Goal: Book appointment/travel/reservation

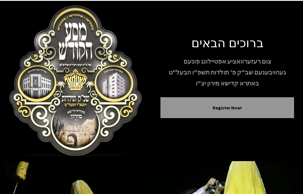
scroll to position [8, 0]
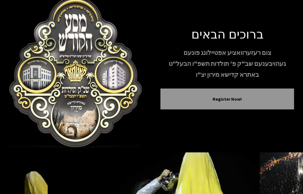
click at [239, 102] on button "Register Now!" at bounding box center [228, 98] width 120 height 7
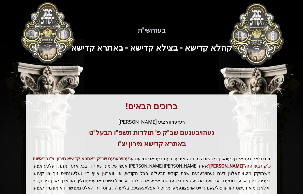
click at [273, 47] on h3 "קהלא קדישא - בצילא קדישא - באתרא קדישא" at bounding box center [152, 48] width 272 height 10
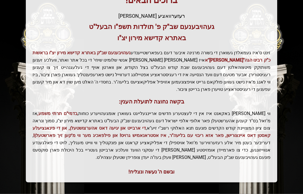
scroll to position [106, 0]
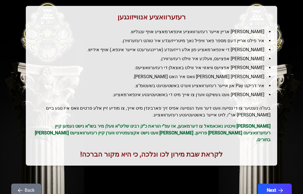
scroll to position [61, 0]
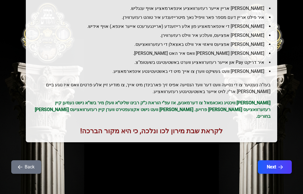
click at [279, 160] on button "Next" at bounding box center [275, 166] width 34 height 13
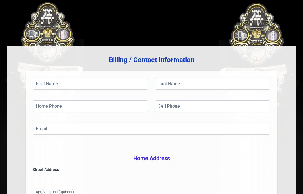
scroll to position [19, 0]
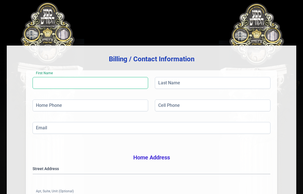
click at [122, 89] on input "First Name" at bounding box center [91, 83] width 116 height 12
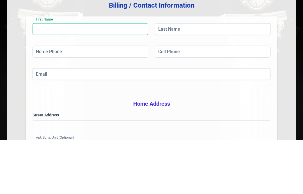
type input "[PERSON_NAME]"
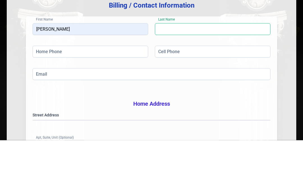
type input "Tambur"
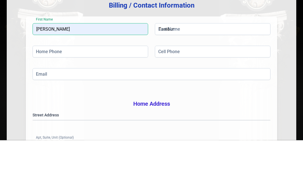
scroll to position [72, 0]
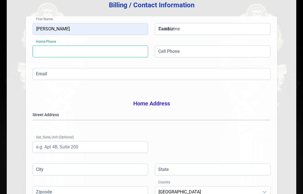
type input "[PHONE_NUMBER]"
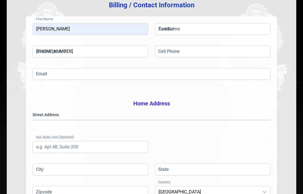
type input "[EMAIL_ADDRESS][DOMAIN_NAME]"
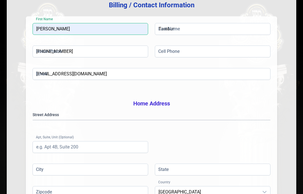
type input "Unit 202"
type input "Monroe"
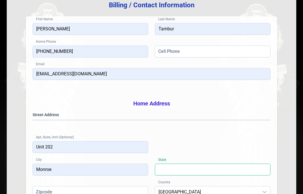
type input "NY"
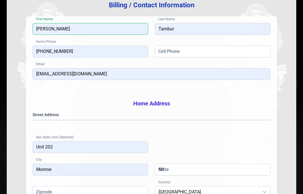
type input "10950"
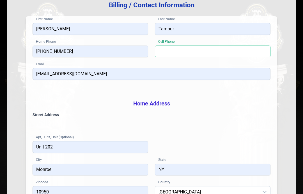
click at [223, 57] on input "Cell Phone" at bounding box center [213, 52] width 116 height 12
type input "[PHONE_NUMBER]"
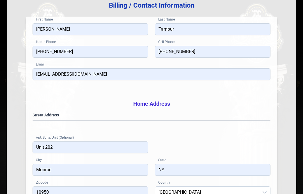
scroll to position [72, 0]
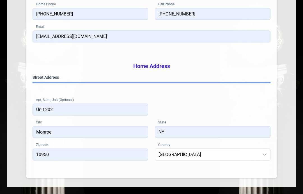
click at [33, 83] on gmp-place-autocomplete at bounding box center [33, 83] width 0 height 0
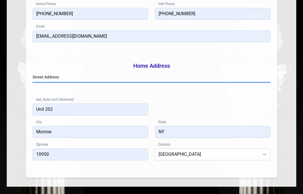
scroll to position [110, 0]
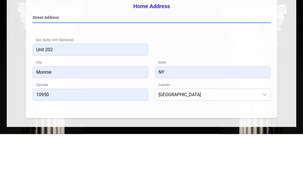
click at [33, 83] on gmp-place-autocomplete at bounding box center [33, 83] width 0 height 0
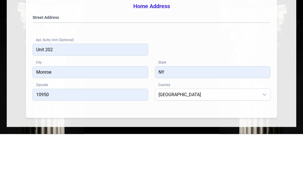
scroll to position [165, 0]
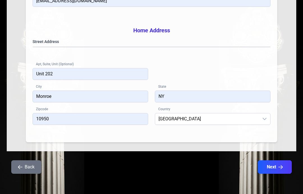
click at [276, 168] on button "Next" at bounding box center [275, 166] width 34 height 13
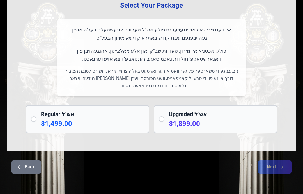
click at [33, 122] on input "radio" at bounding box center [34, 119] width 6 height 6
radio input "true"
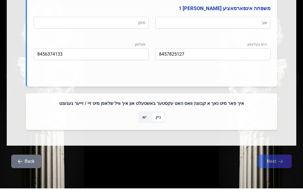
scroll to position [350, 0]
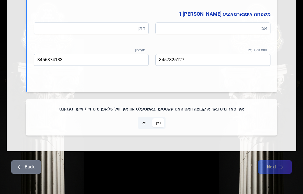
click at [148, 127] on span "יא" at bounding box center [144, 122] width 11 height 9
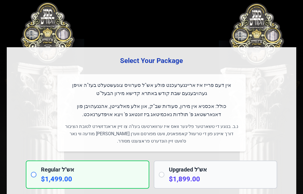
scroll to position [3, 0]
